Goal: Check status: Check status

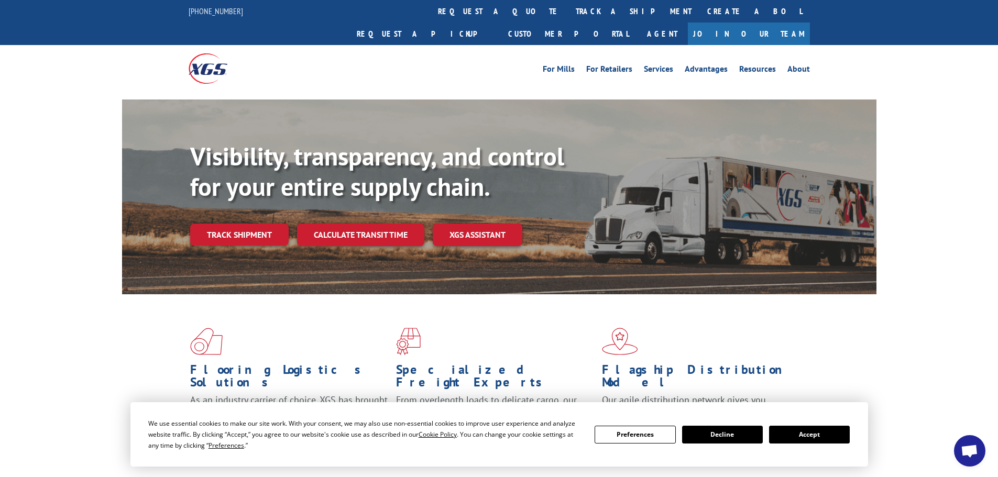
click at [243, 224] on link "Track shipment" at bounding box center [239, 235] width 99 height 22
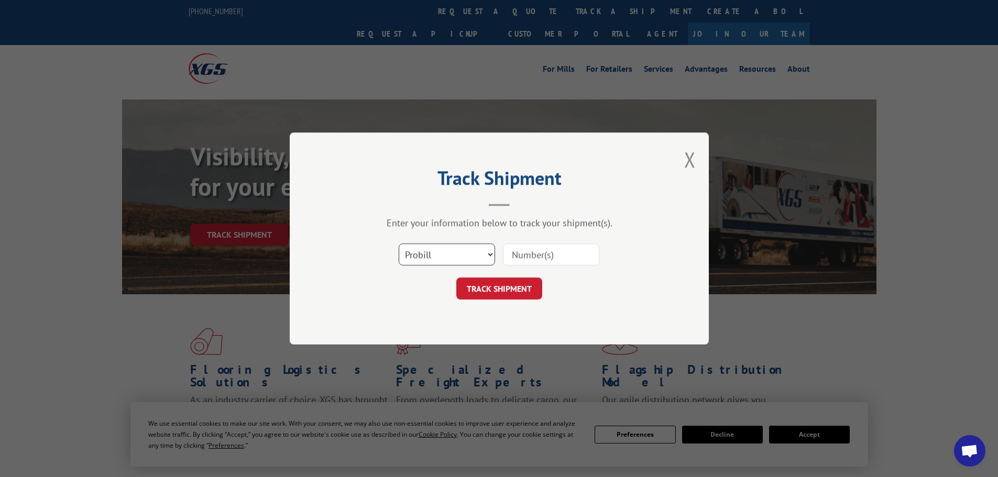
click at [431, 257] on select "Select category... Probill BOL PO" at bounding box center [447, 255] width 96 height 22
click at [399, 244] on select "Select category... Probill BOL PO" at bounding box center [447, 255] width 96 height 22
click at [432, 254] on select "Select category... Probill BOL PO" at bounding box center [447, 255] width 96 height 22
select select "probill"
click at [399, 244] on select "Select category... Probill BOL PO" at bounding box center [447, 255] width 96 height 22
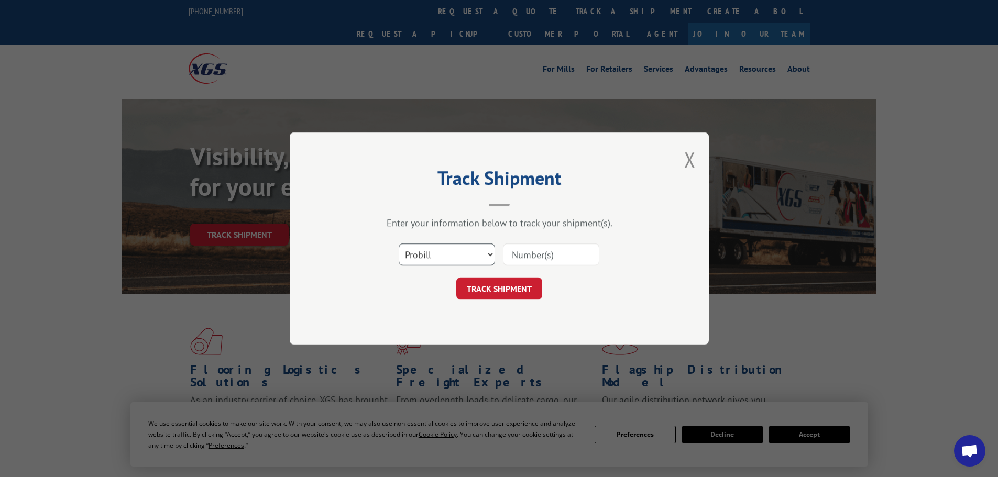
click at [425, 257] on select "Select category... Probill BOL PO" at bounding box center [447, 255] width 96 height 22
click at [399, 244] on select "Select category... Probill BOL PO" at bounding box center [447, 255] width 96 height 22
click at [528, 251] on input at bounding box center [551, 255] width 96 height 22
paste input "17156685"
type input "17156685"
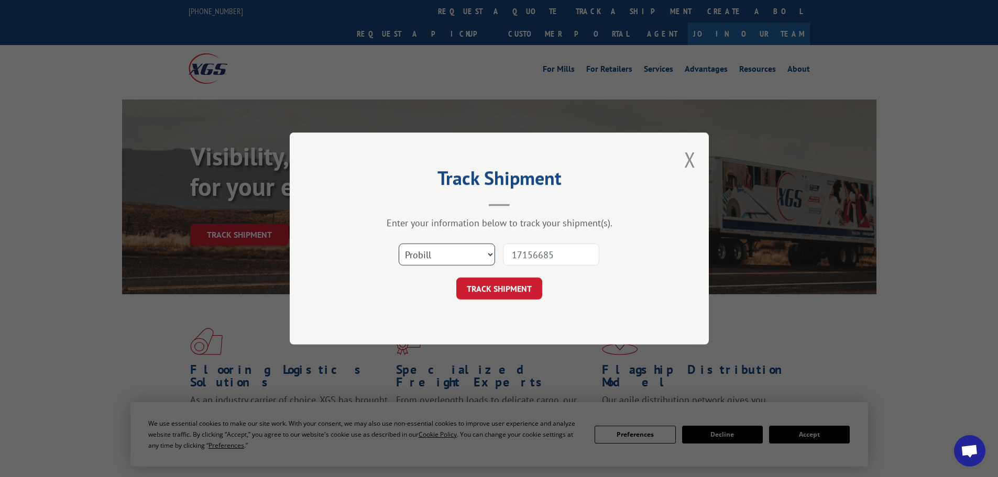
click at [491, 256] on select "Select category... Probill BOL PO" at bounding box center [447, 255] width 96 height 22
click at [496, 290] on button "TRACK SHIPMENT" at bounding box center [500, 289] width 86 height 22
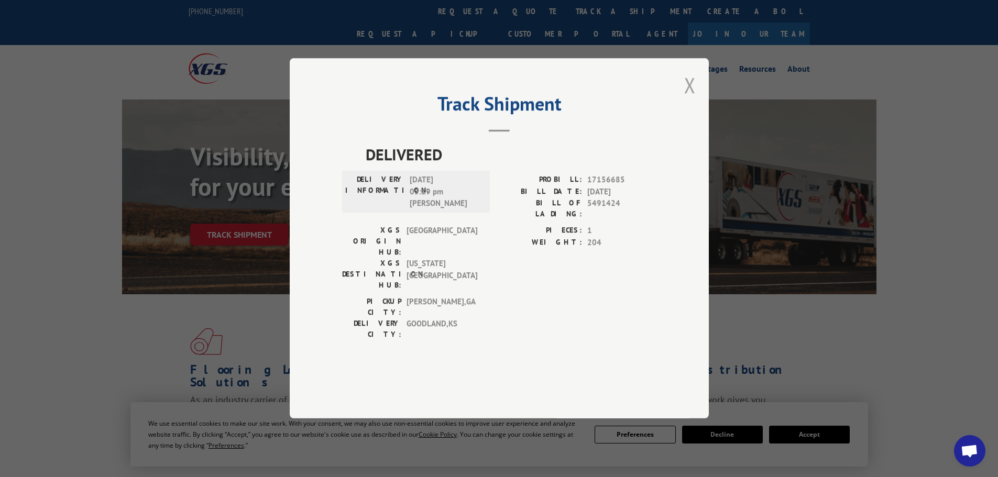
click at [690, 99] on button "Close modal" at bounding box center [691, 85] width 12 height 28
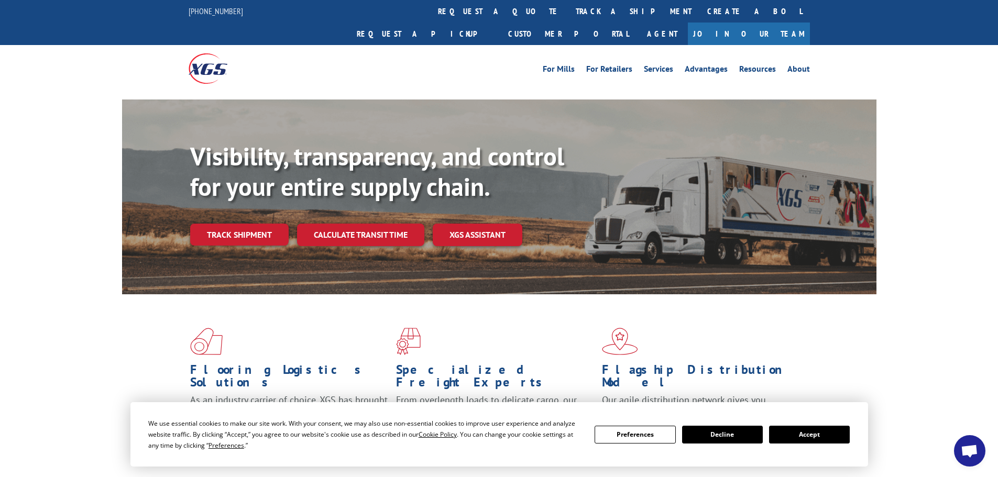
click at [804, 435] on button "Accept" at bounding box center [809, 435] width 81 height 18
